Goal: Task Accomplishment & Management: Use online tool/utility

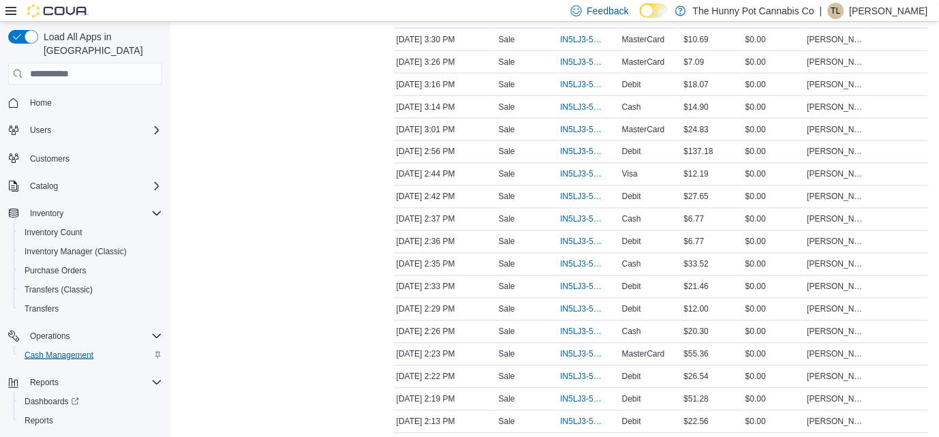
scroll to position [15, 0]
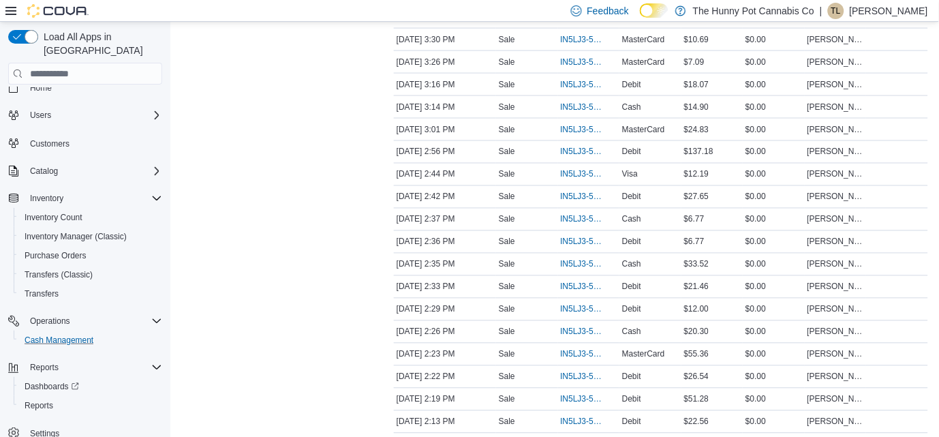
click at [74, 332] on button "Cash Management" at bounding box center [91, 339] width 154 height 19
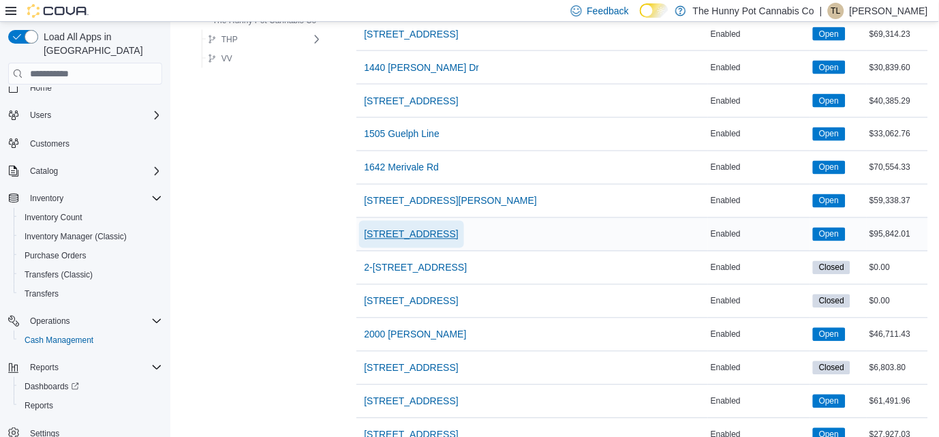
click at [372, 245] on span "[STREET_ADDRESS]" at bounding box center [412, 234] width 94 height 27
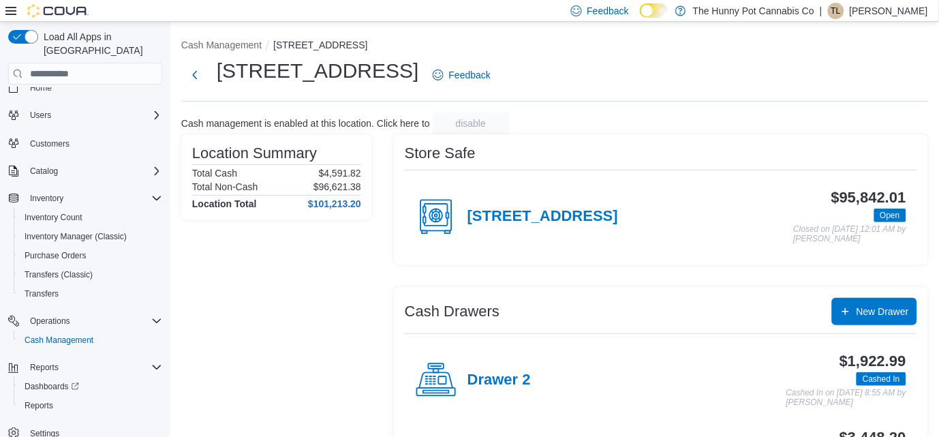
click at [490, 364] on div "Drawer 2" at bounding box center [473, 380] width 115 height 41
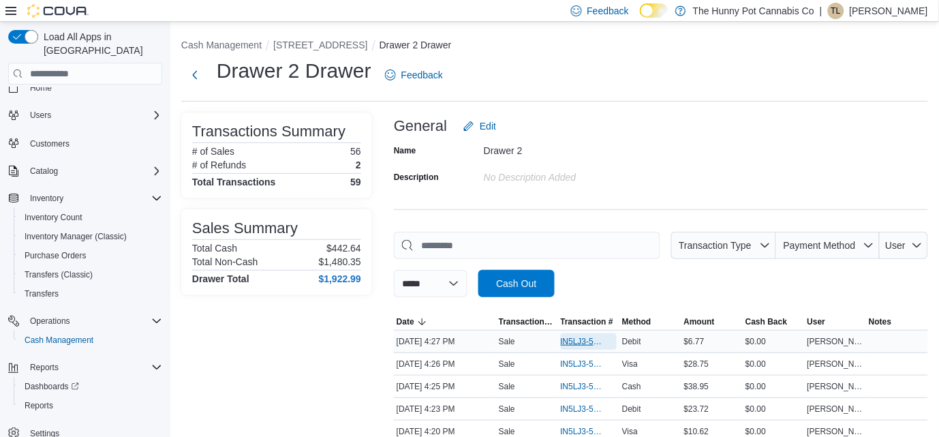
click at [572, 342] on span "IN5LJ3-5948920" at bounding box center [582, 341] width 43 height 11
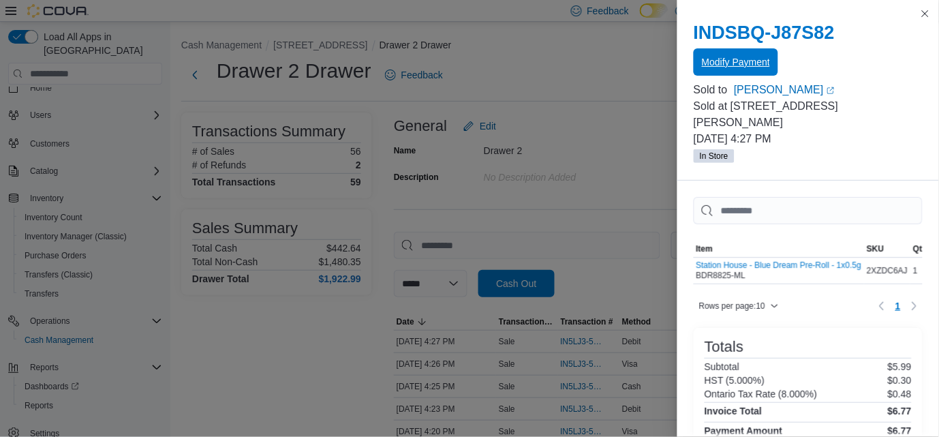
click at [714, 74] on span "Modify Payment" at bounding box center [736, 61] width 68 height 27
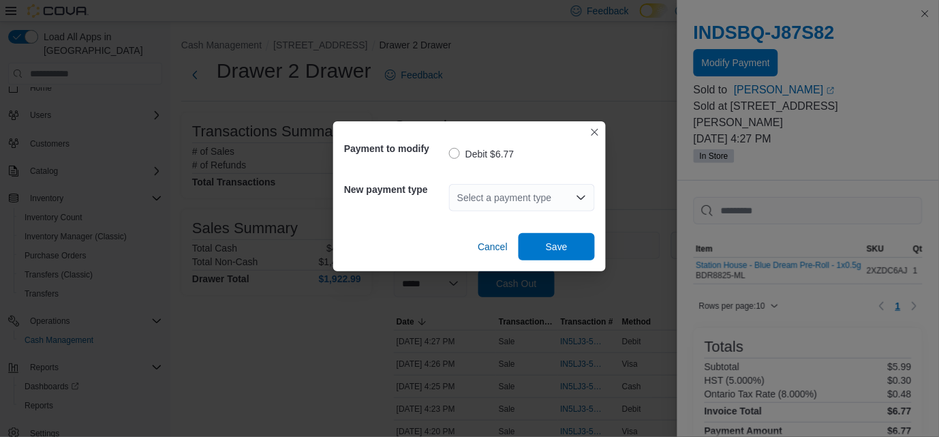
click at [516, 193] on div "Select a payment type" at bounding box center [522, 197] width 146 height 27
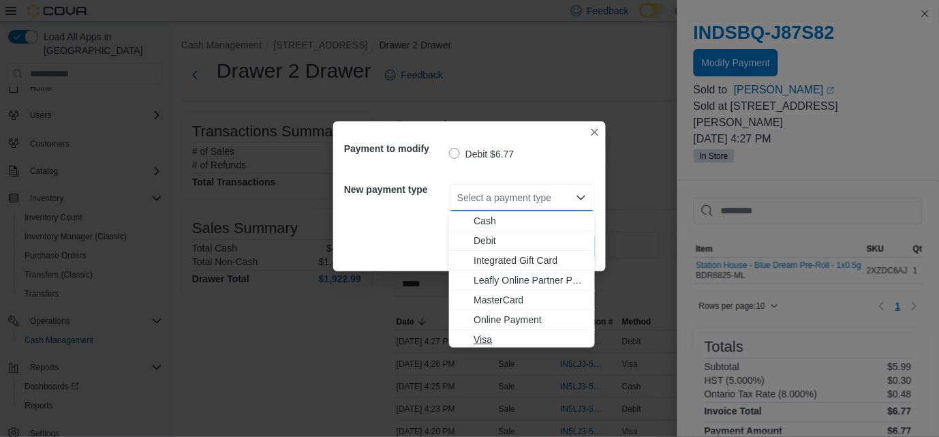
click at [483, 334] on span "Visa" at bounding box center [530, 339] width 113 height 14
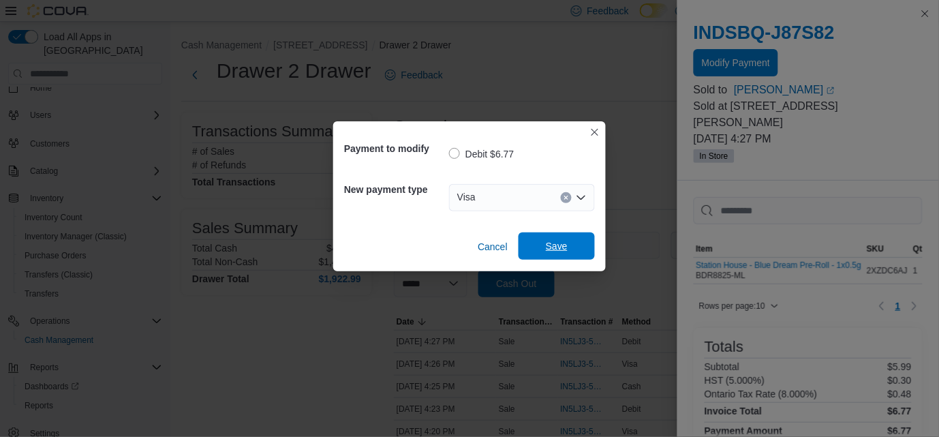
click at [541, 243] on span "Save" at bounding box center [557, 245] width 60 height 27
